Goal: Task Accomplishment & Management: Manage account settings

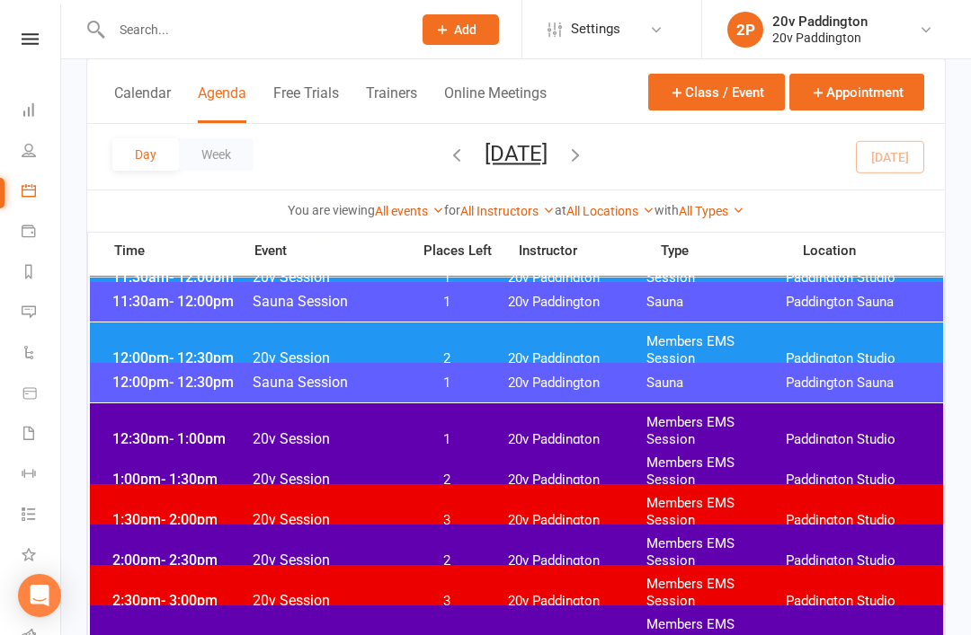
click at [881, 143] on div "Day Week Tuesday, Oct 14, 2025 October 2025 Sun Mon Tue Wed Thu Fri Sat 28 29 3…" at bounding box center [515, 157] width 857 height 66
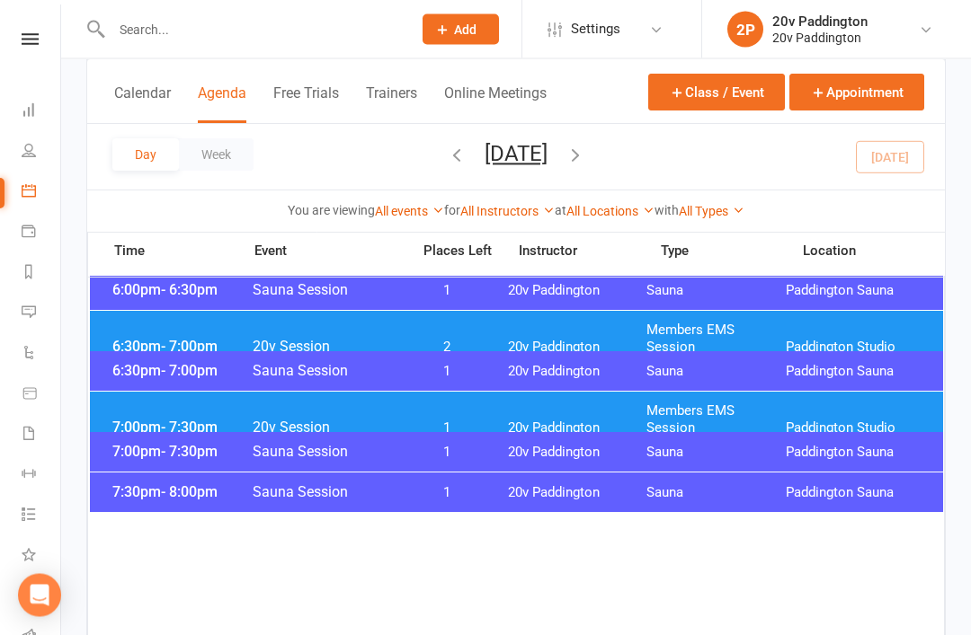
click at [593, 393] on div "7:00pm - 7:30pm 20v Session 1 20v Paddington Members EMS Session Paddington Stu…" at bounding box center [516, 421] width 853 height 56
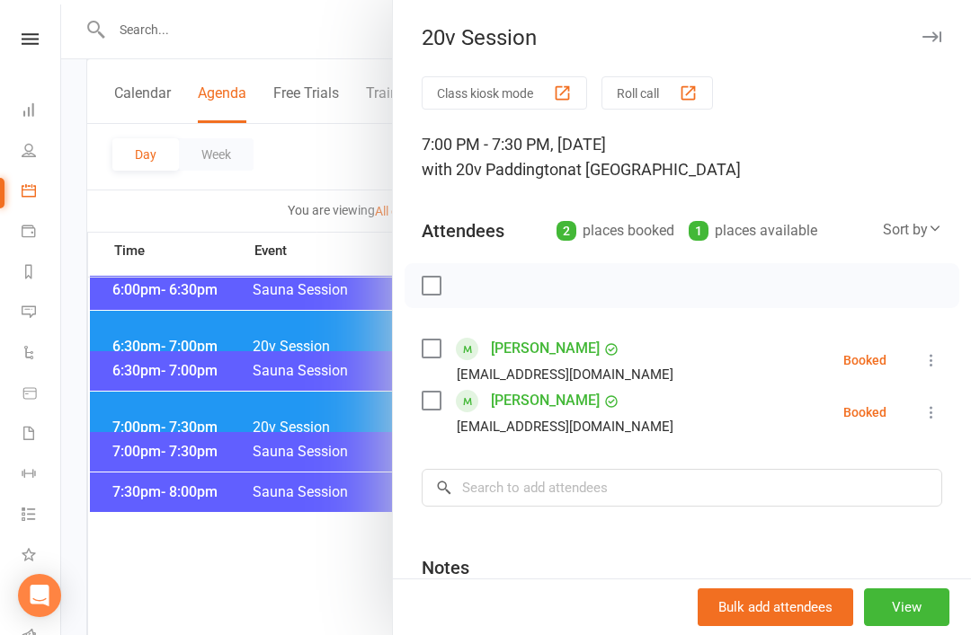
click at [321, 499] on div at bounding box center [516, 317] width 910 height 635
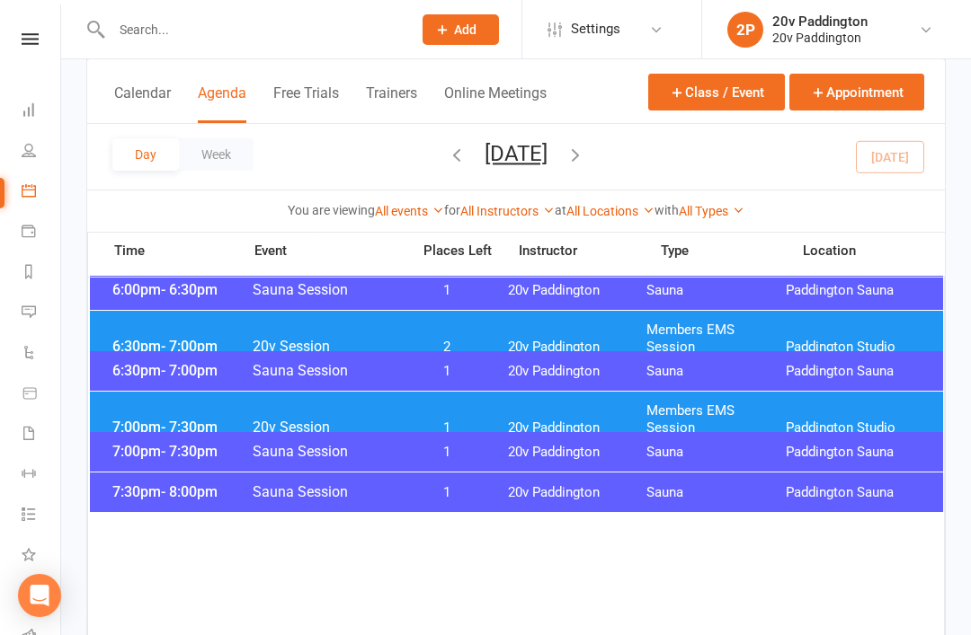
click at [415, 312] on div "6:30pm - 7:00pm 20v Session 2 20v Paddington Members EMS Session Paddington Stu…" at bounding box center [516, 339] width 853 height 56
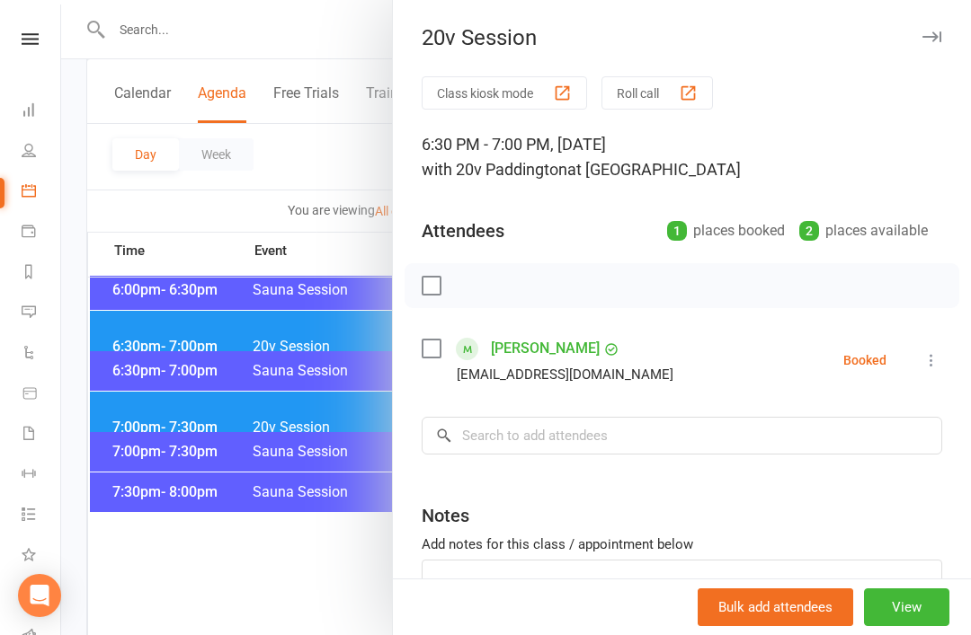
click at [927, 370] on button at bounding box center [931, 361] width 22 height 22
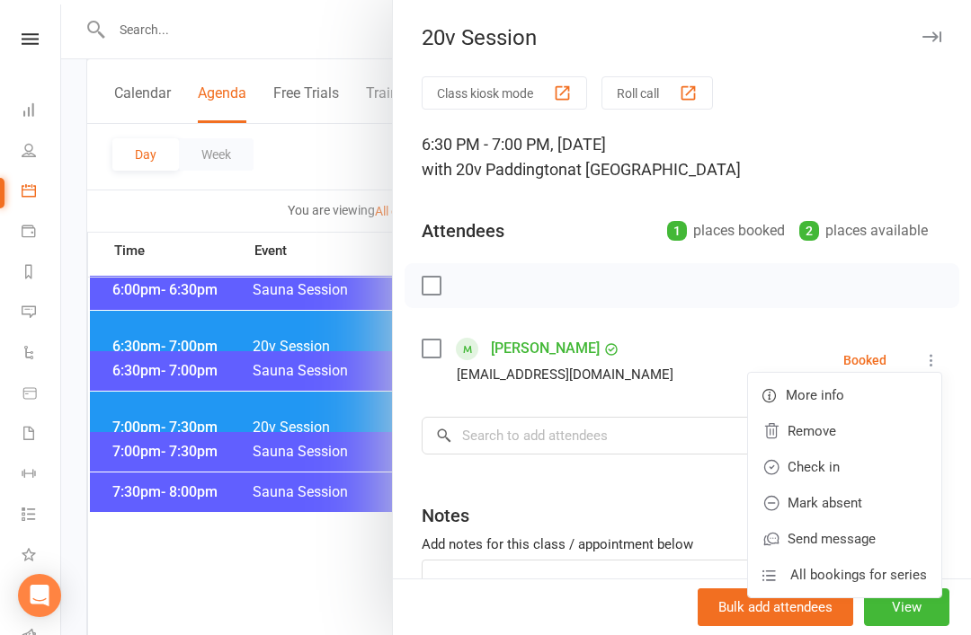
click at [845, 469] on link "Check in" at bounding box center [844, 467] width 193 height 36
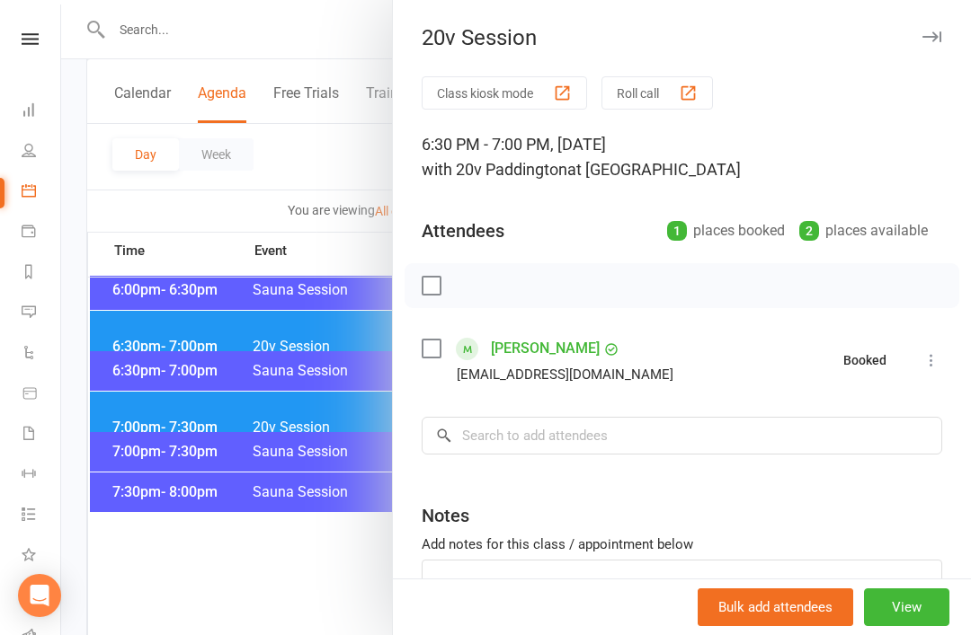
click at [311, 551] on div at bounding box center [516, 317] width 910 height 635
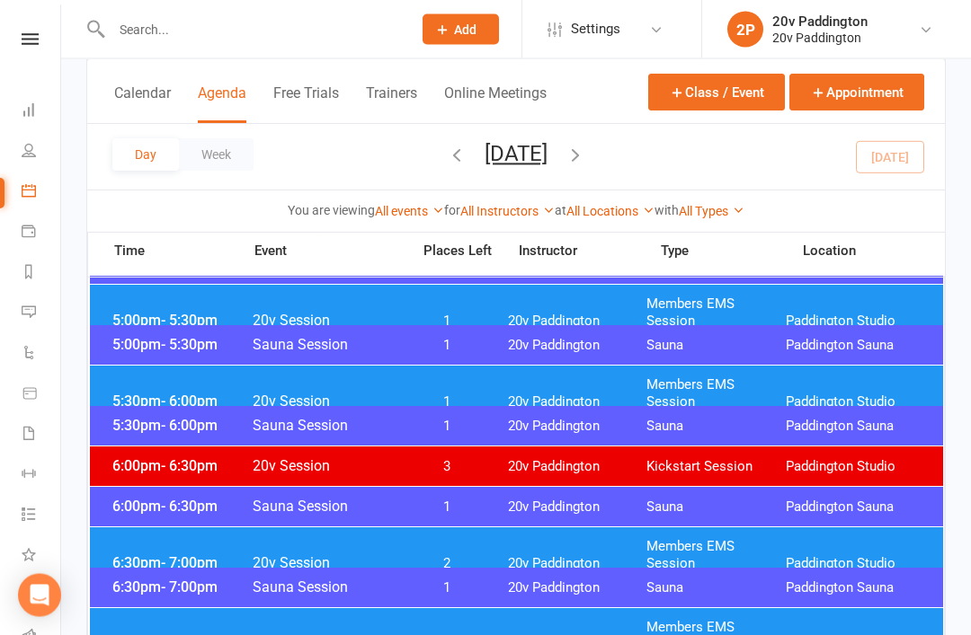
click at [465, 314] on div "5:00pm - 5:30pm 20v Session 1 20v Paddington Members EMS Session Paddington Stu…" at bounding box center [516, 314] width 853 height 56
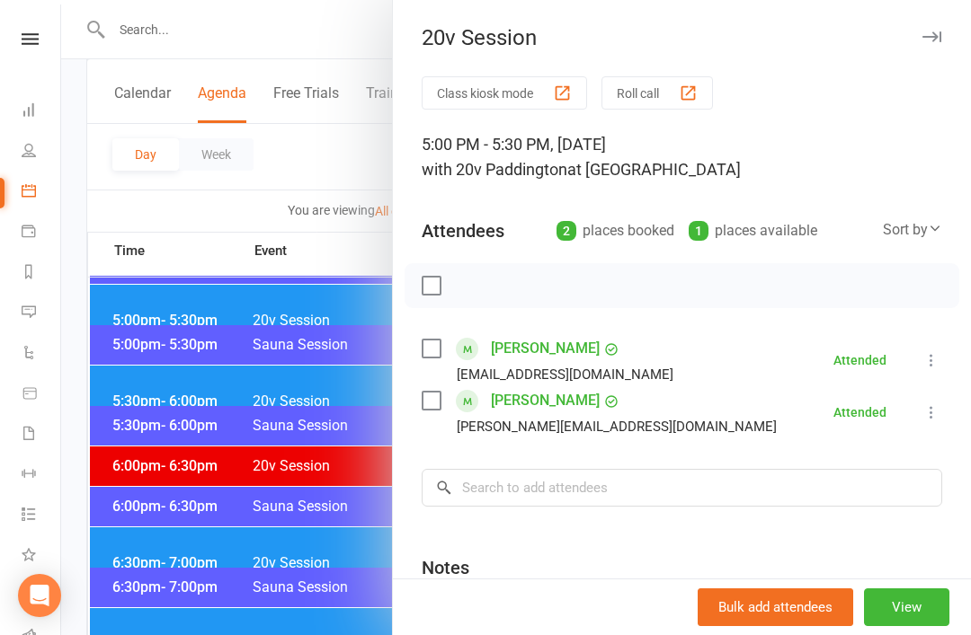
click at [306, 527] on div at bounding box center [516, 317] width 910 height 635
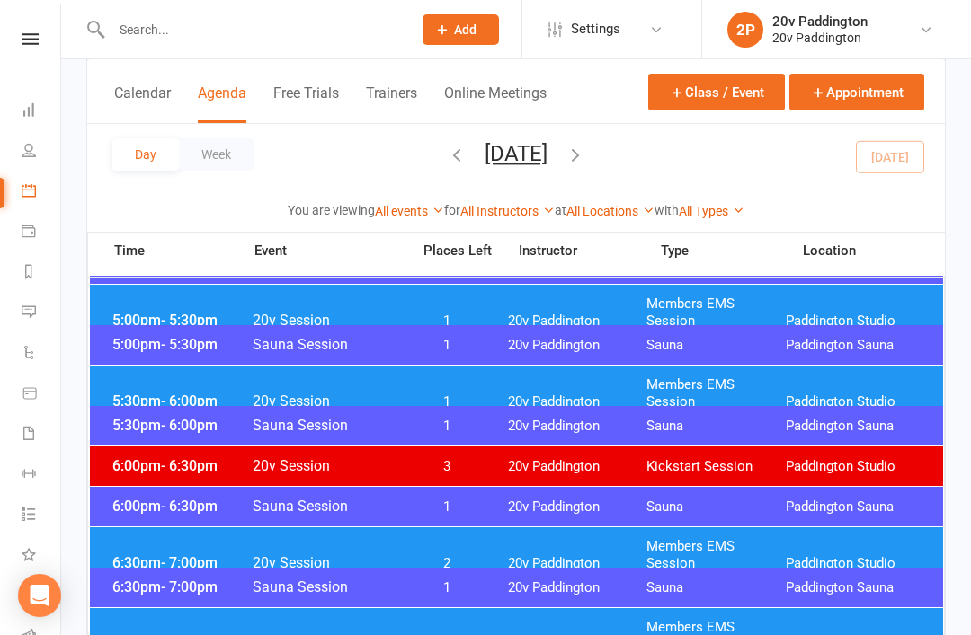
click at [509, 404] on div "5:30pm - 6:00pm 20v Session 1 20v Paddington Members EMS Session Paddington Stu…" at bounding box center [516, 394] width 853 height 56
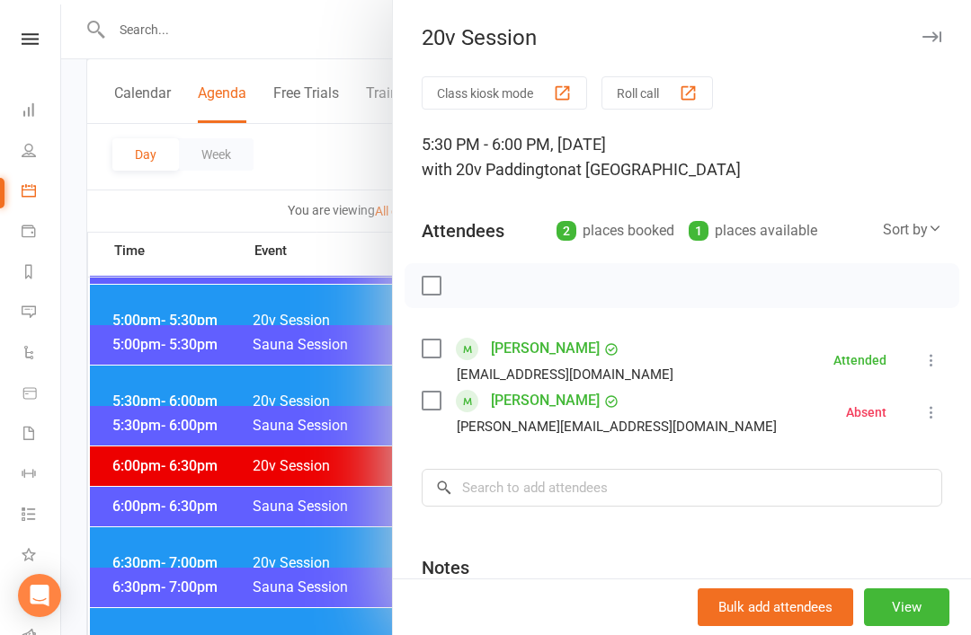
click at [175, 466] on div at bounding box center [516, 317] width 910 height 635
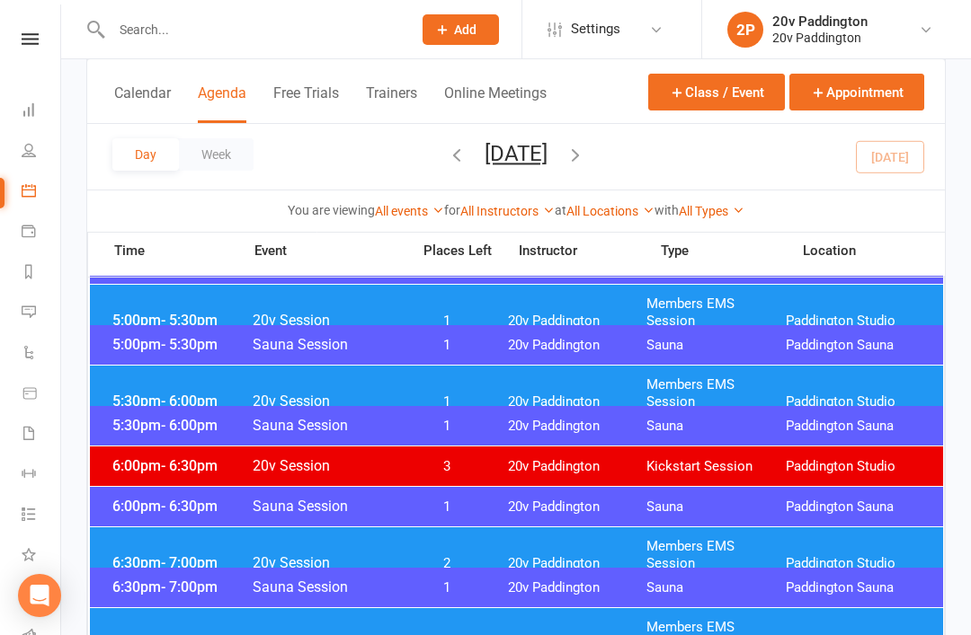
click at [151, 528] on div "6:30pm - 7:00pm 20v Session 2 20v Paddington Members EMS Session Paddington Stu…" at bounding box center [516, 556] width 853 height 56
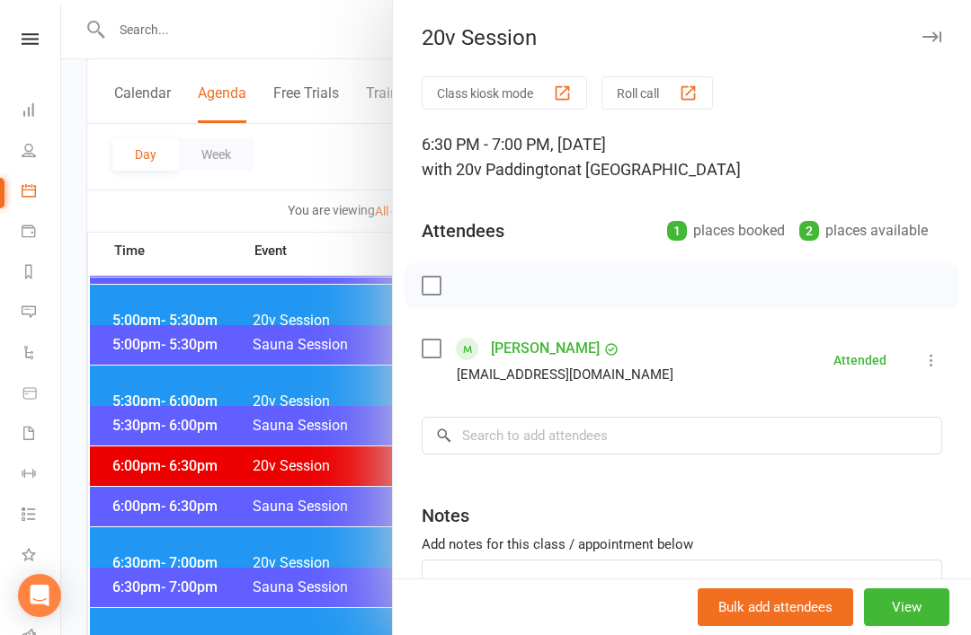
click at [142, 546] on div at bounding box center [516, 317] width 910 height 635
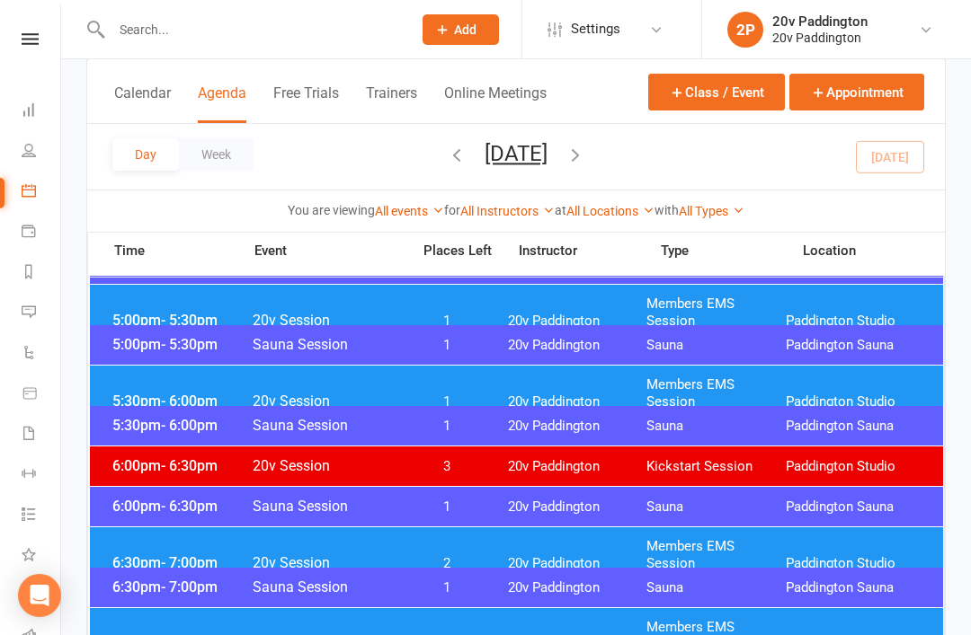
click at [145, 635] on span "7:00pm - 7:30pm" at bounding box center [180, 643] width 144 height 17
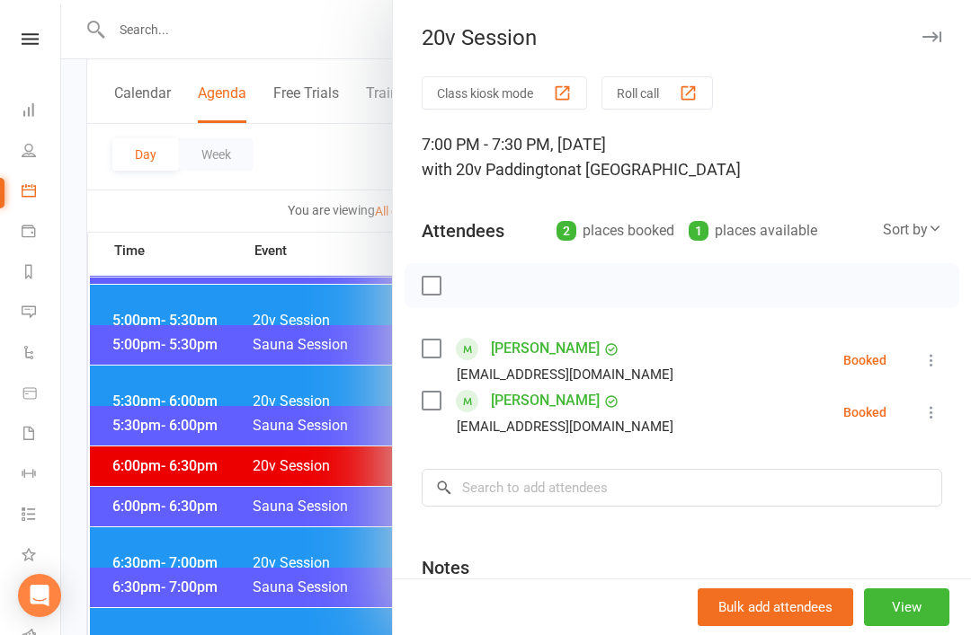
click at [924, 418] on icon at bounding box center [931, 413] width 18 height 18
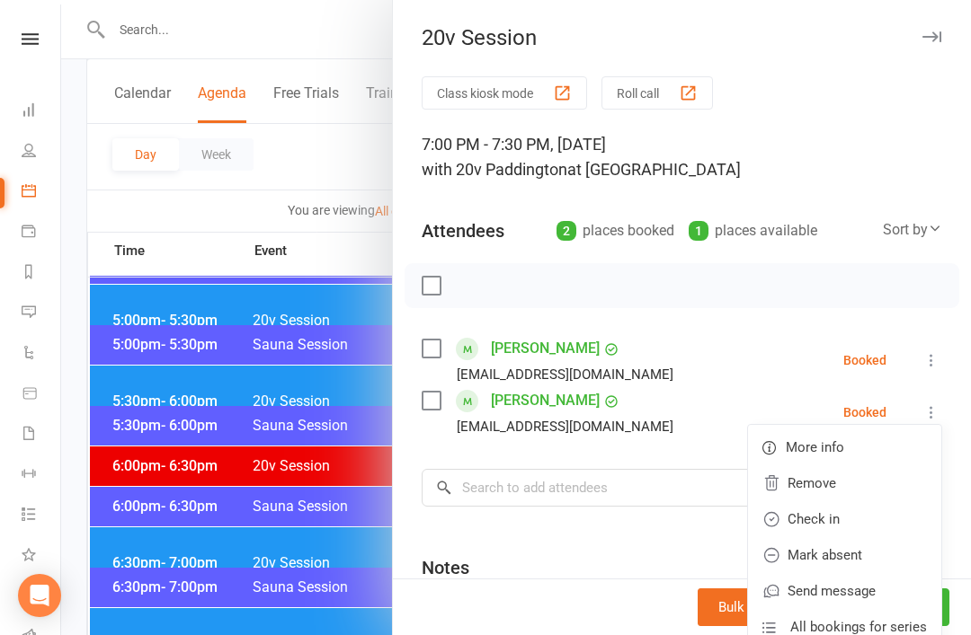
click at [860, 516] on link "Check in" at bounding box center [844, 520] width 193 height 36
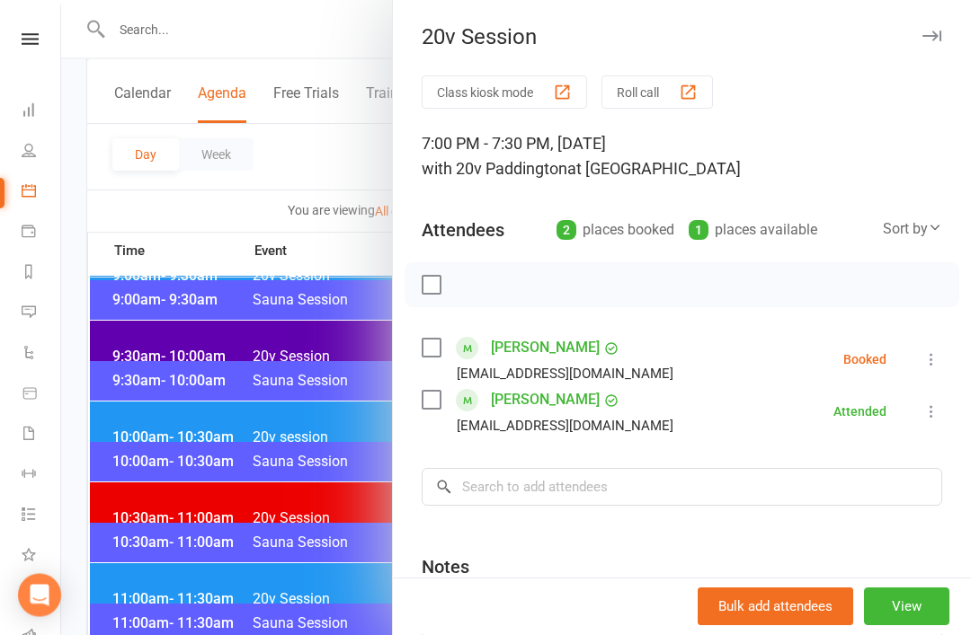
scroll to position [599, 0]
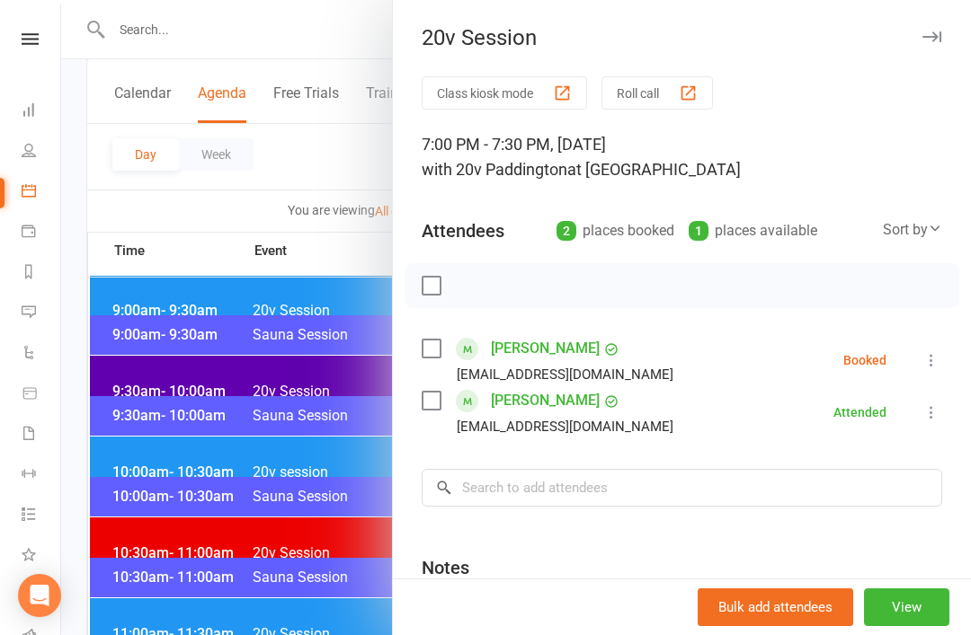
click at [192, 366] on div at bounding box center [516, 317] width 910 height 635
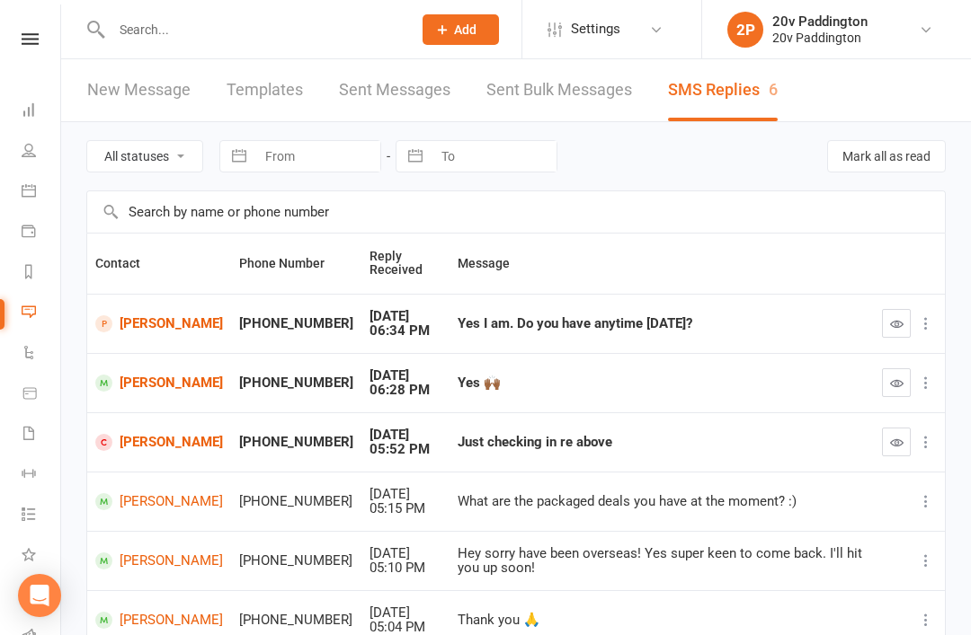
click at [156, 379] on link "[PERSON_NAME]" at bounding box center [159, 383] width 128 height 17
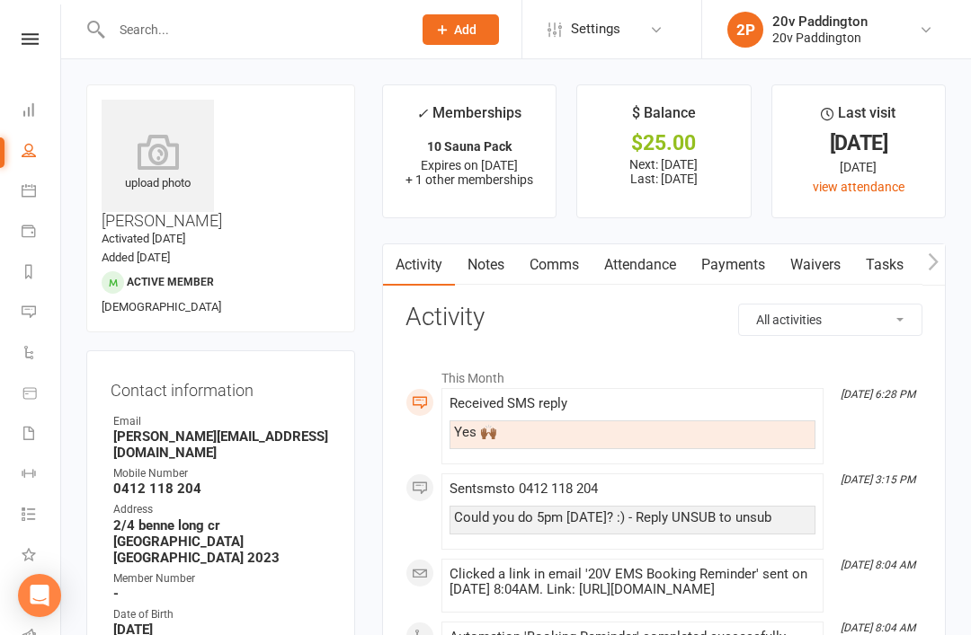
click at [38, 304] on link "Messages 6" at bounding box center [42, 314] width 40 height 40
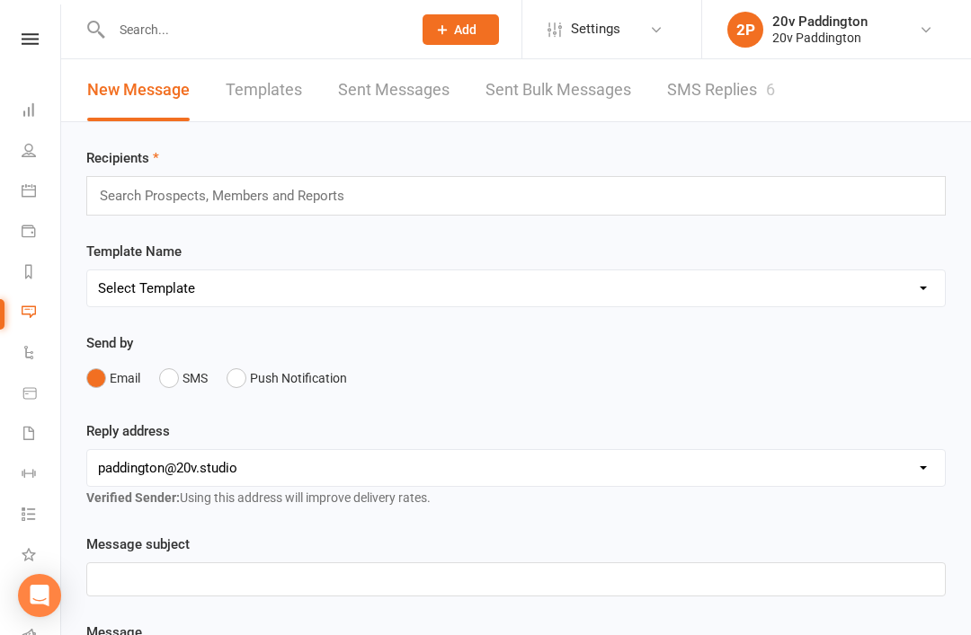
click at [774, 45] on div "20v Paddington" at bounding box center [819, 38] width 95 height 16
click at [774, 74] on link "My profile" at bounding box center [836, 79] width 269 height 41
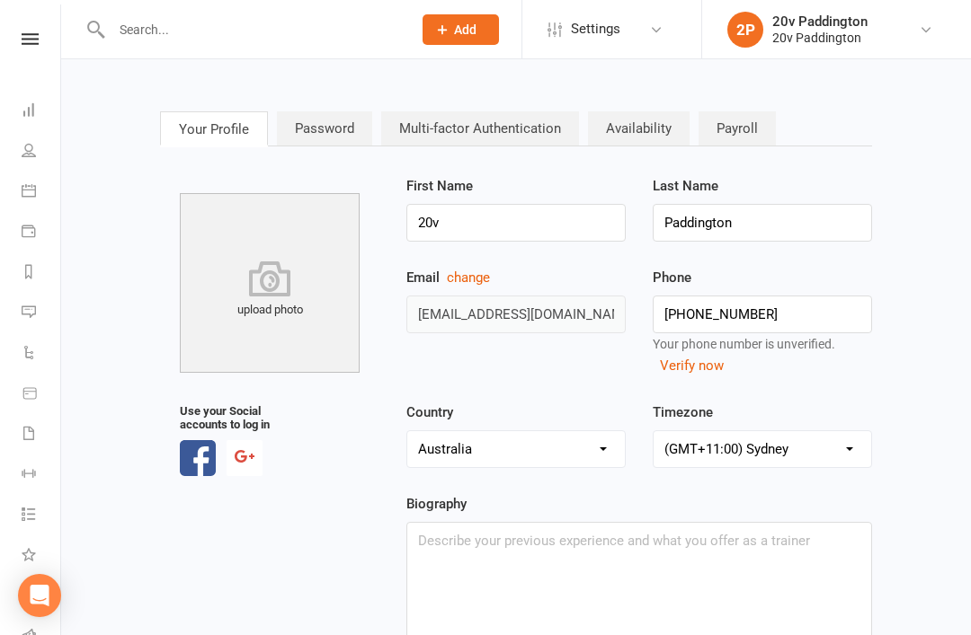
click at [27, 300] on link "Messages 6" at bounding box center [42, 314] width 40 height 40
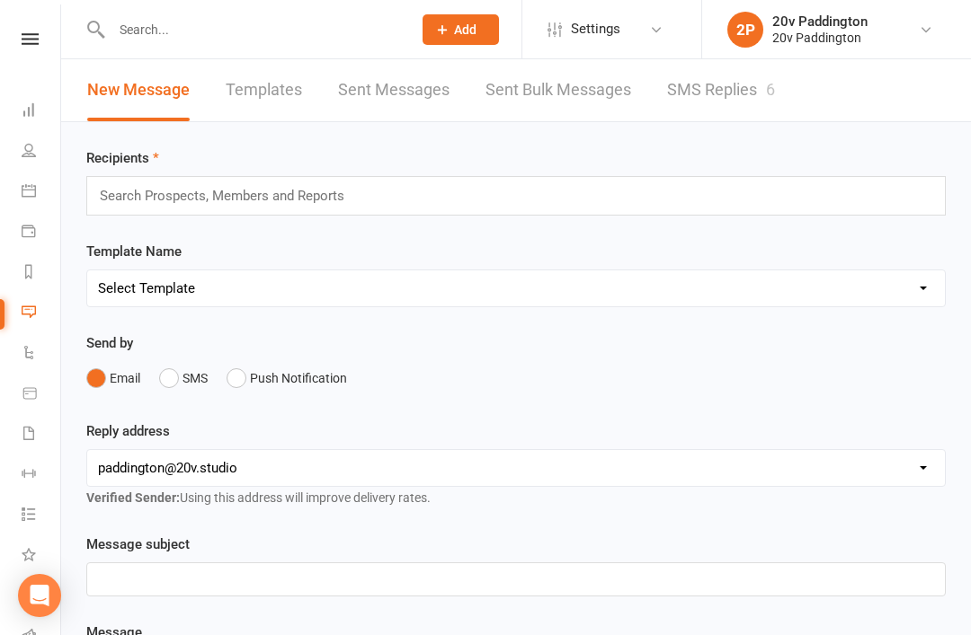
click at [709, 102] on link "SMS Replies 6" at bounding box center [721, 90] width 108 height 62
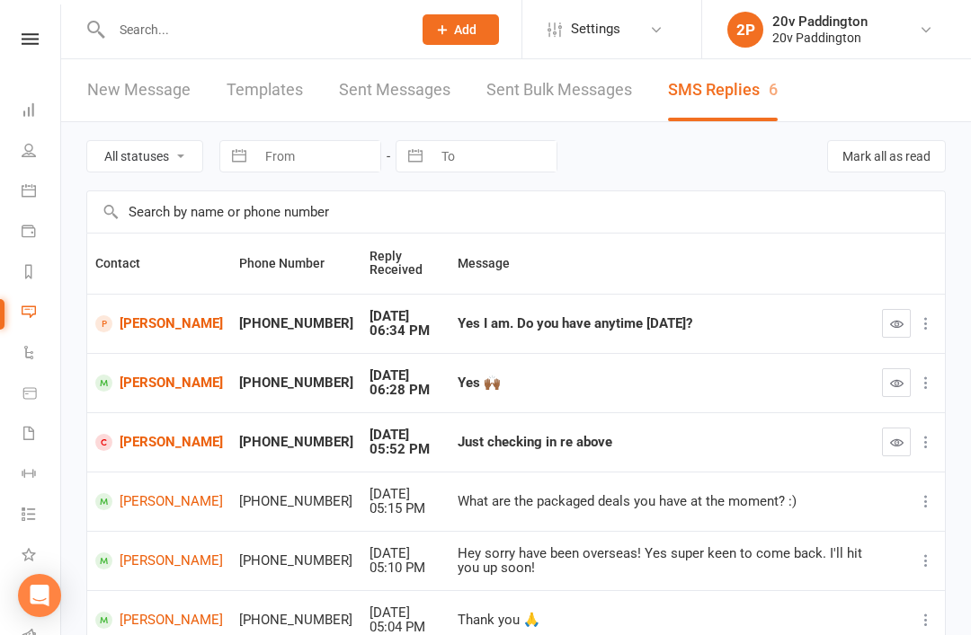
click at [917, 325] on button at bounding box center [926, 324] width 22 height 22
click at [891, 317] on icon "button" at bounding box center [896, 323] width 13 height 13
